Goal: Information Seeking & Learning: Learn about a topic

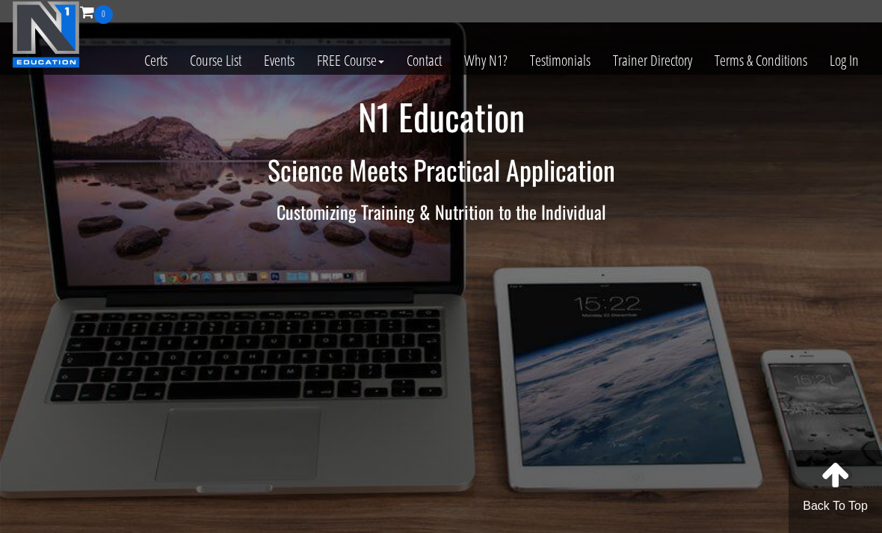
click at [832, 73] on link "Log In" at bounding box center [844, 60] width 52 height 73
click at [839, 66] on link "Log In" at bounding box center [844, 60] width 52 height 73
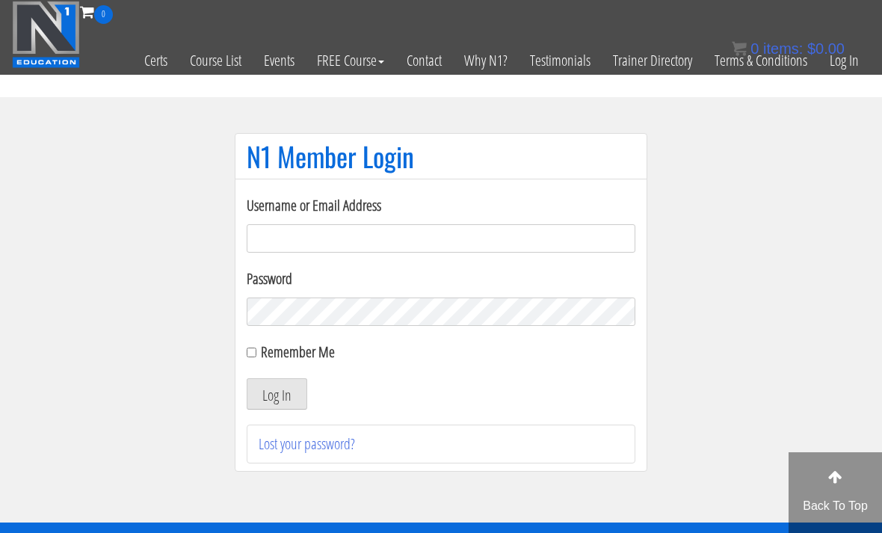
type input "emanueleinvernizzi00@gmail.com"
click at [276, 395] on button "Log In" at bounding box center [277, 393] width 61 height 31
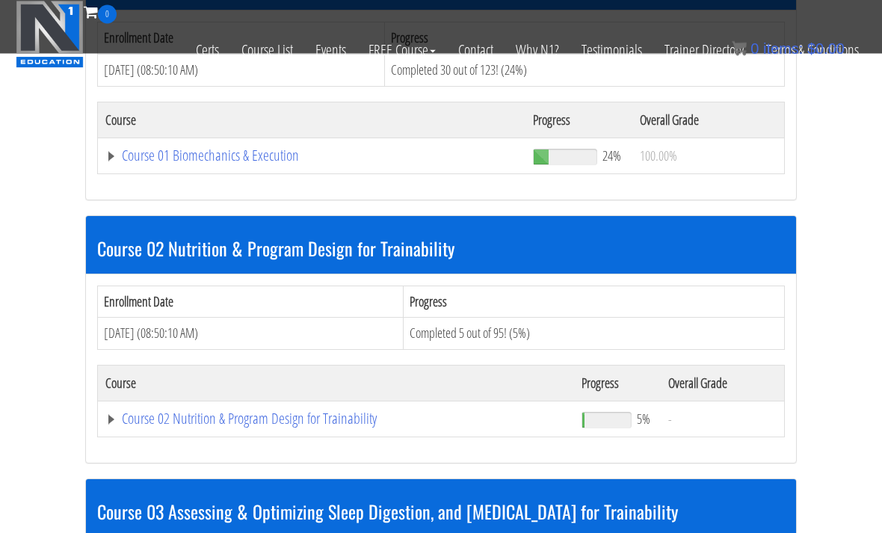
scroll to position [531, 0]
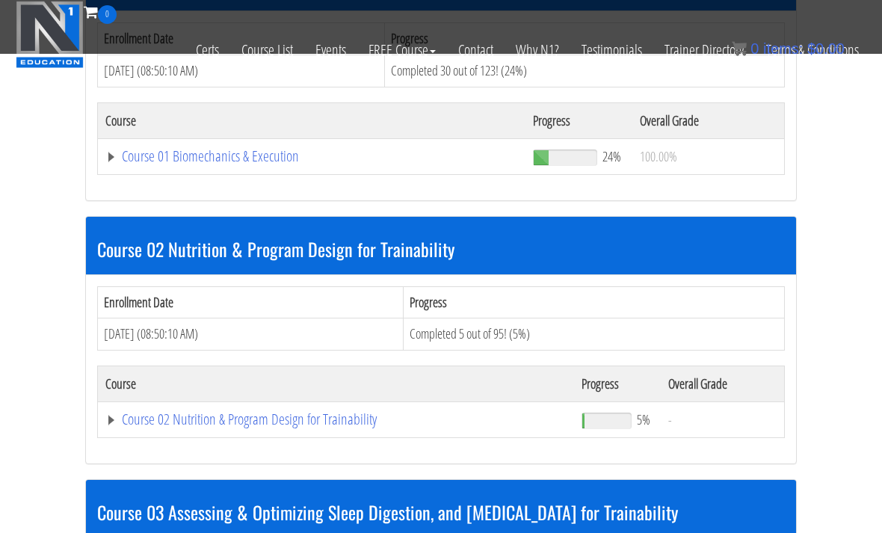
click at [158, 162] on link "Course 01 Biomechanics & Execution" at bounding box center [311, 156] width 412 height 15
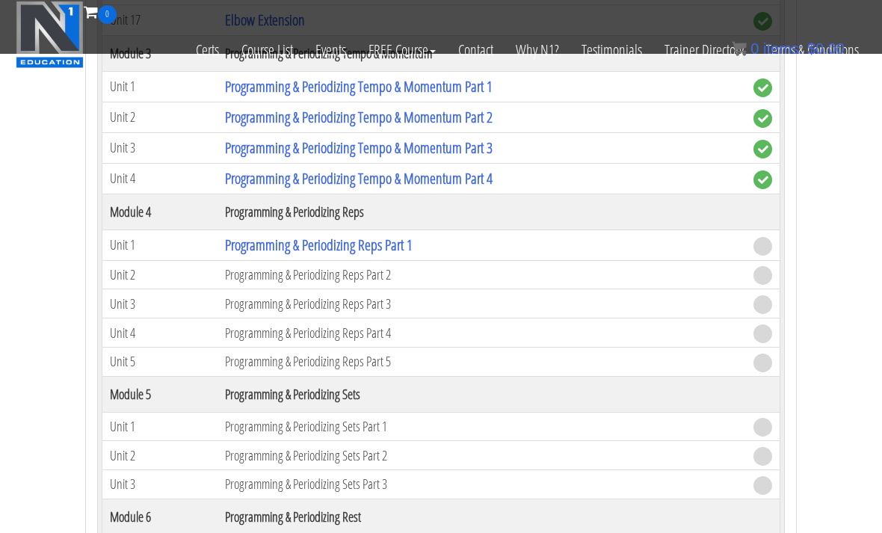
scroll to position [1544, 0]
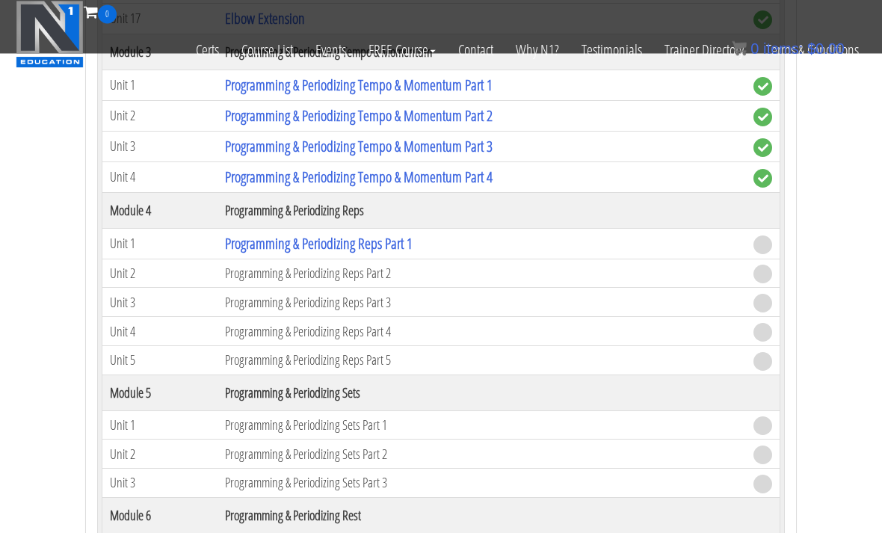
click at [275, 241] on link "Programming & Periodizing Reps Part 1" at bounding box center [319, 244] width 188 height 20
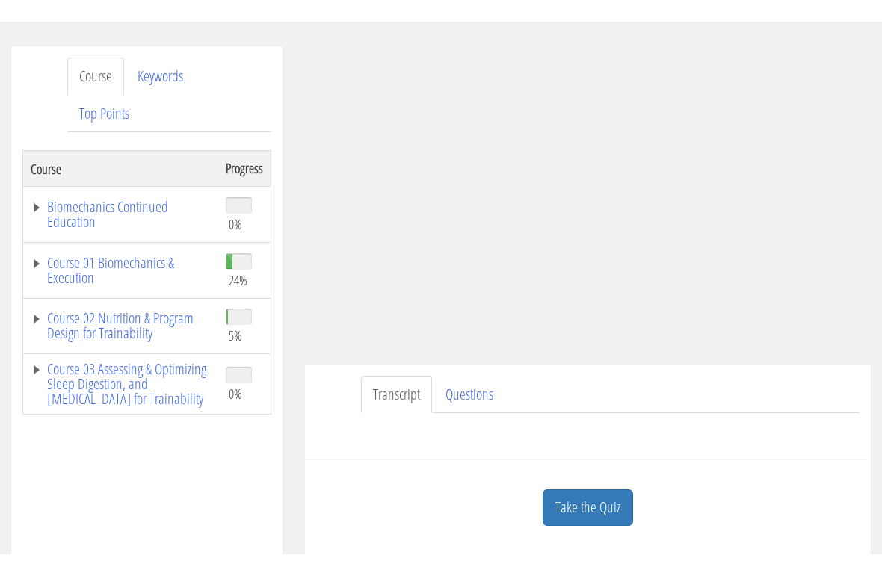
scroll to position [171, 0]
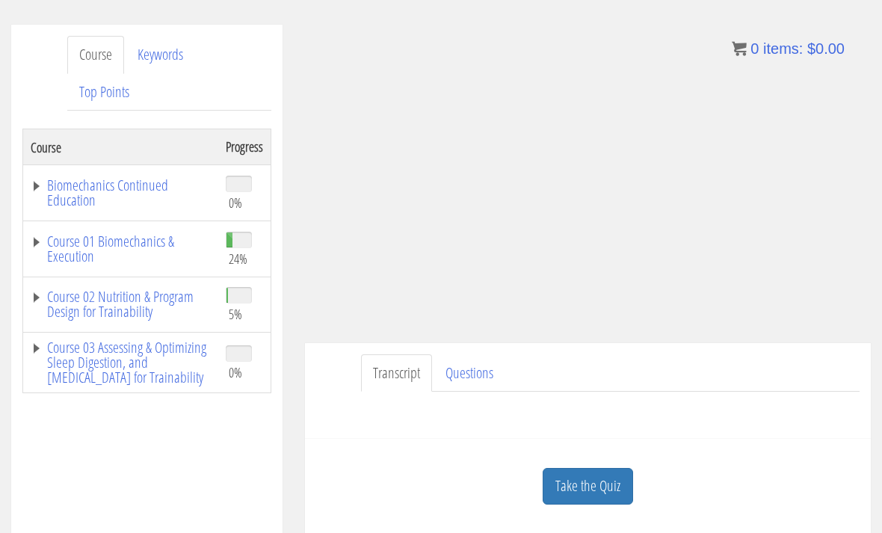
click at [856, 344] on div "Transcript Questions Have a question on this unit? Please submit it here: Name …" at bounding box center [588, 391] width 566 height 96
click at [832, 377] on ul "Transcript Questions" at bounding box center [610, 373] width 498 height 38
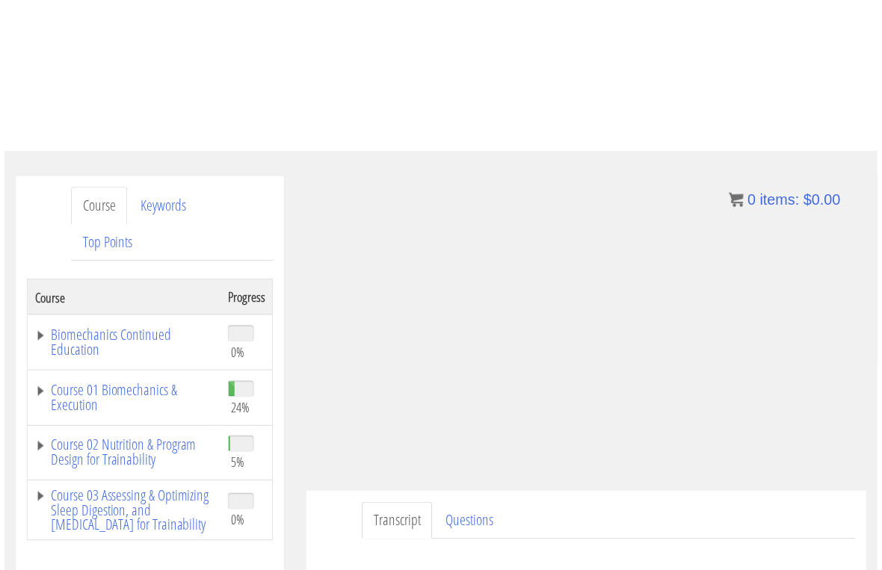
scroll to position [18, 0]
